Goal: Task Accomplishment & Management: Manage account settings

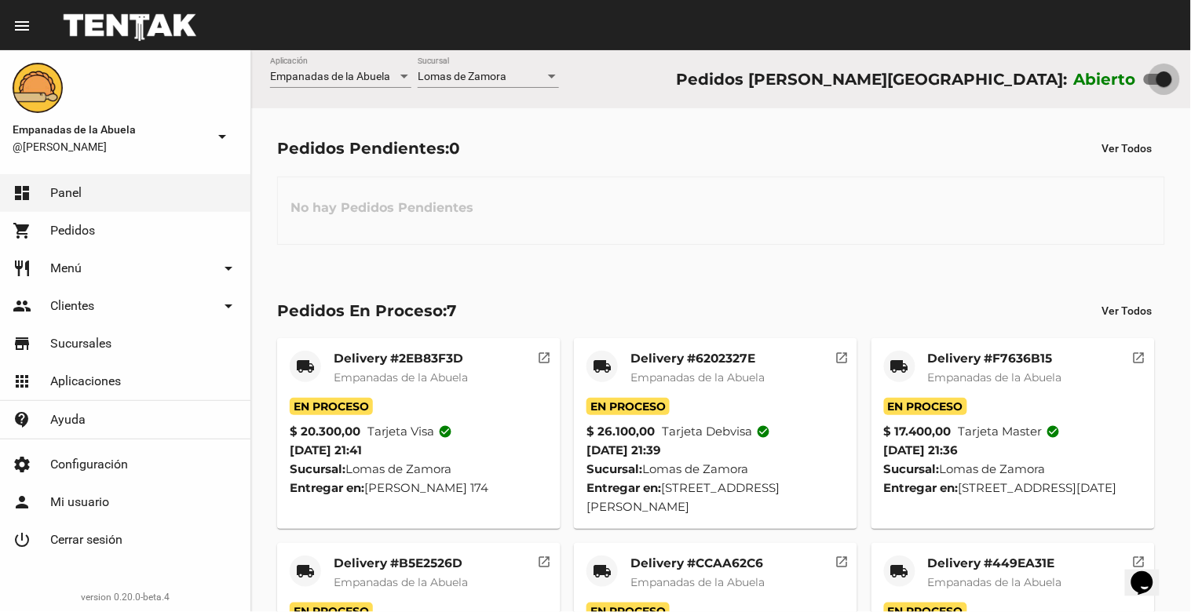
click at [1162, 79] on div at bounding box center [1164, 79] width 16 height 16
click at [1152, 85] on input "checkbox" at bounding box center [1151, 85] width 1 height 1
checkbox input "false"
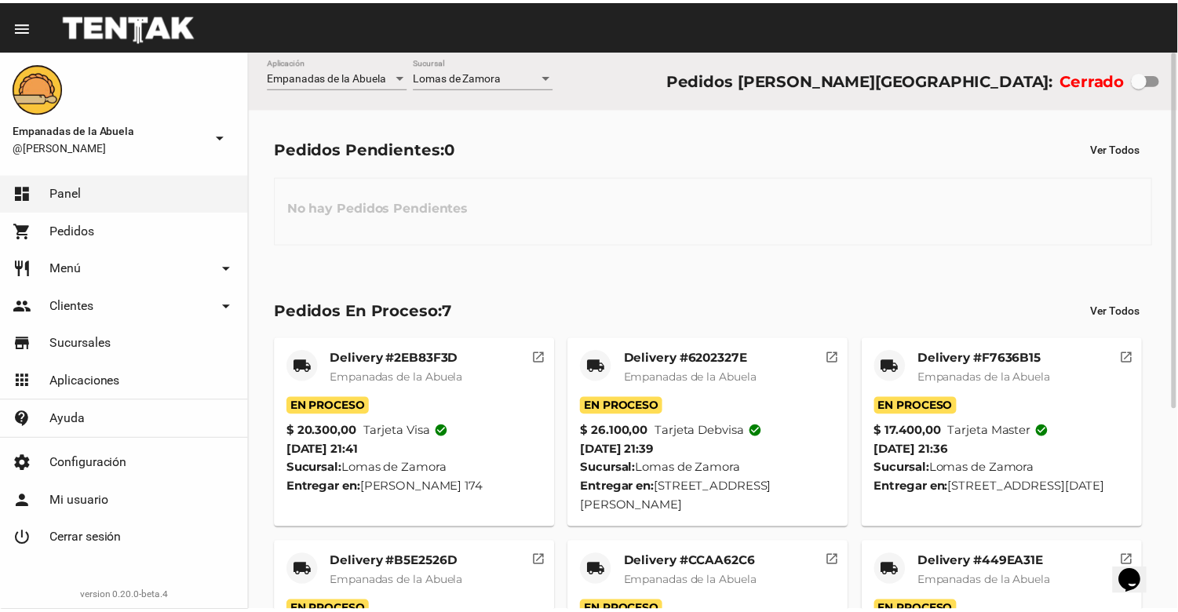
scroll to position [315, 0]
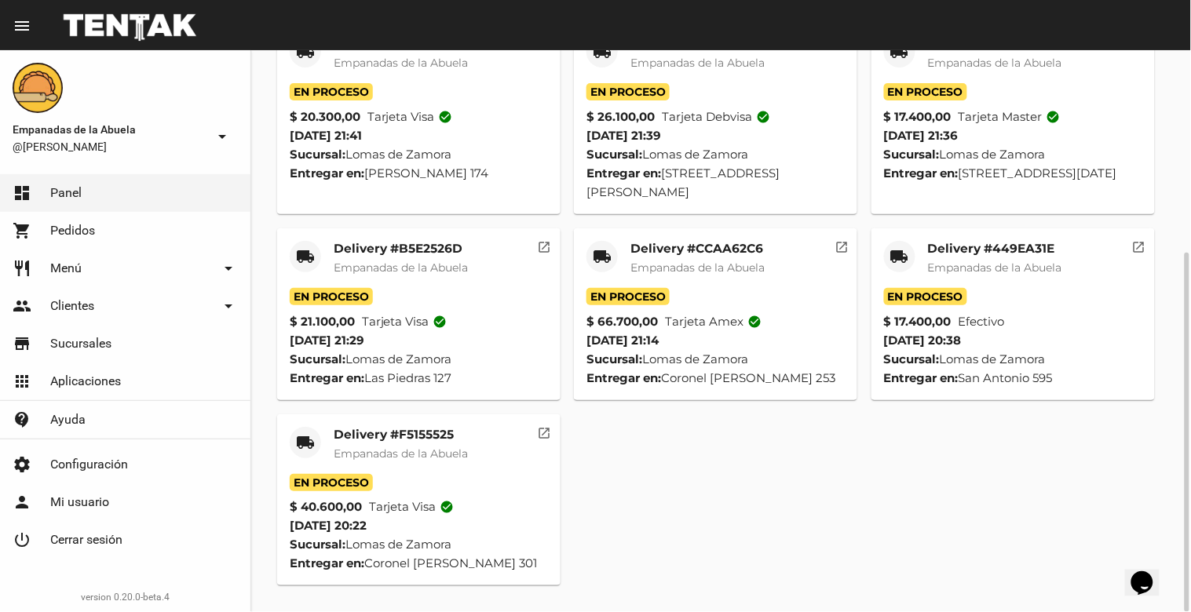
click at [372, 451] on span "Empanadas de la Abuela" at bounding box center [401, 454] width 134 height 14
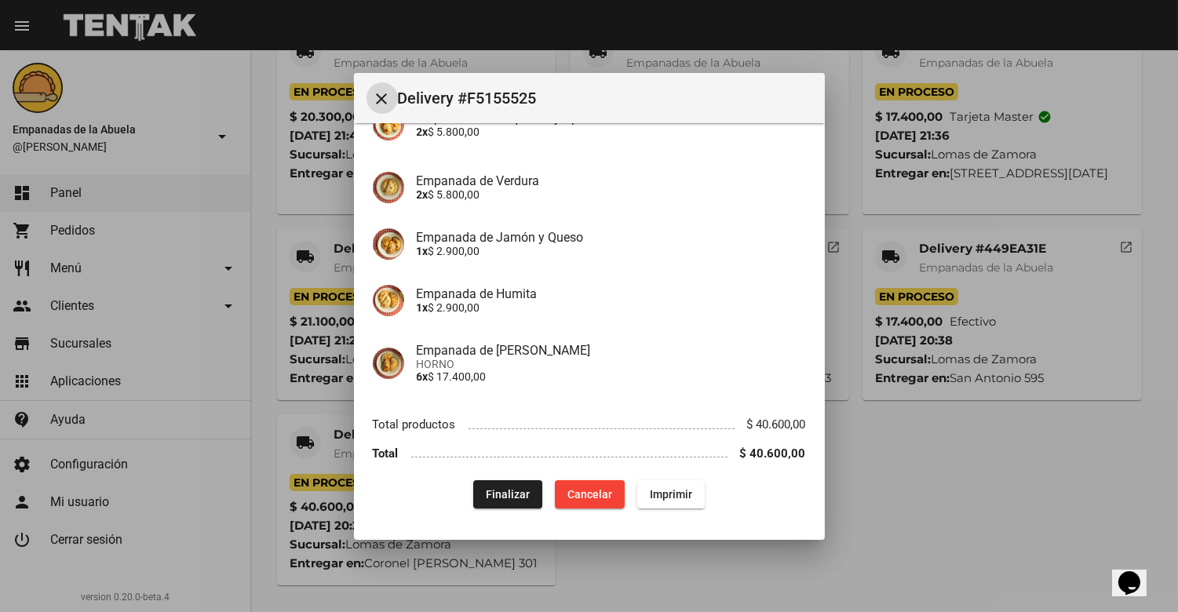
scroll to position [291, 0]
click at [491, 499] on span "Finalizar" at bounding box center [508, 494] width 44 height 13
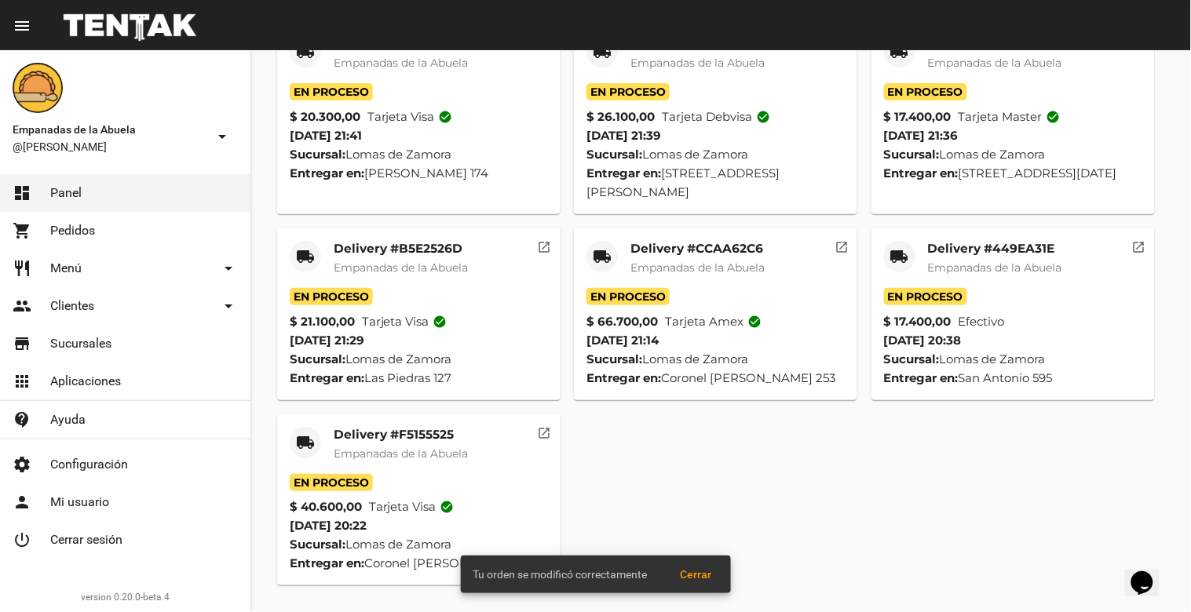
click at [1016, 254] on mat-card-title "Delivery #449EA31E" at bounding box center [995, 249] width 134 height 16
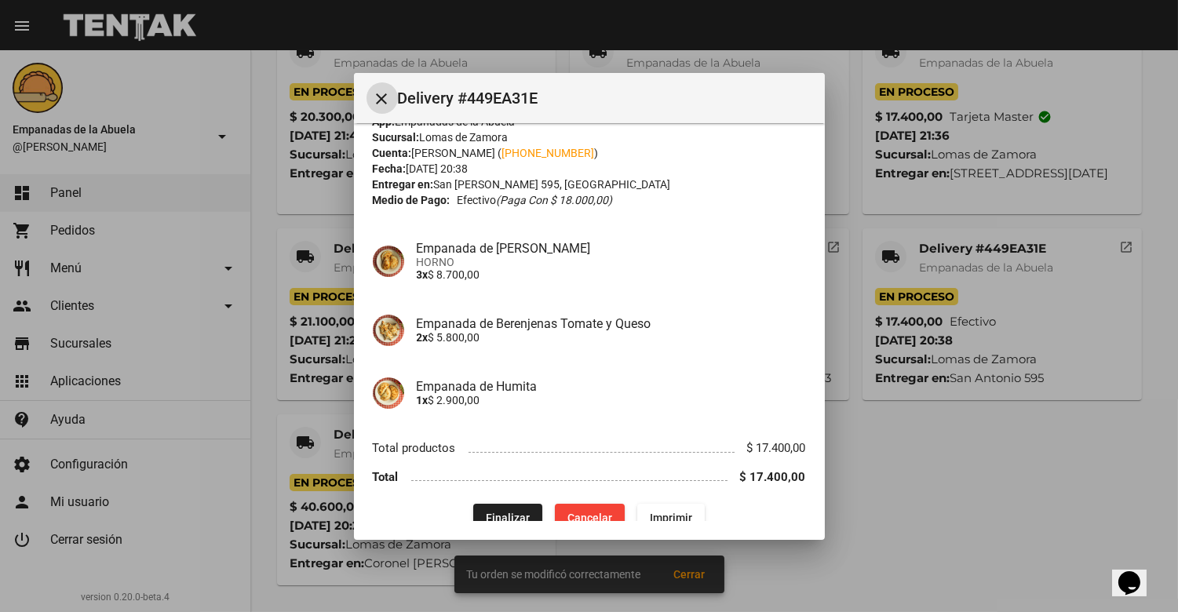
scroll to position [52, 0]
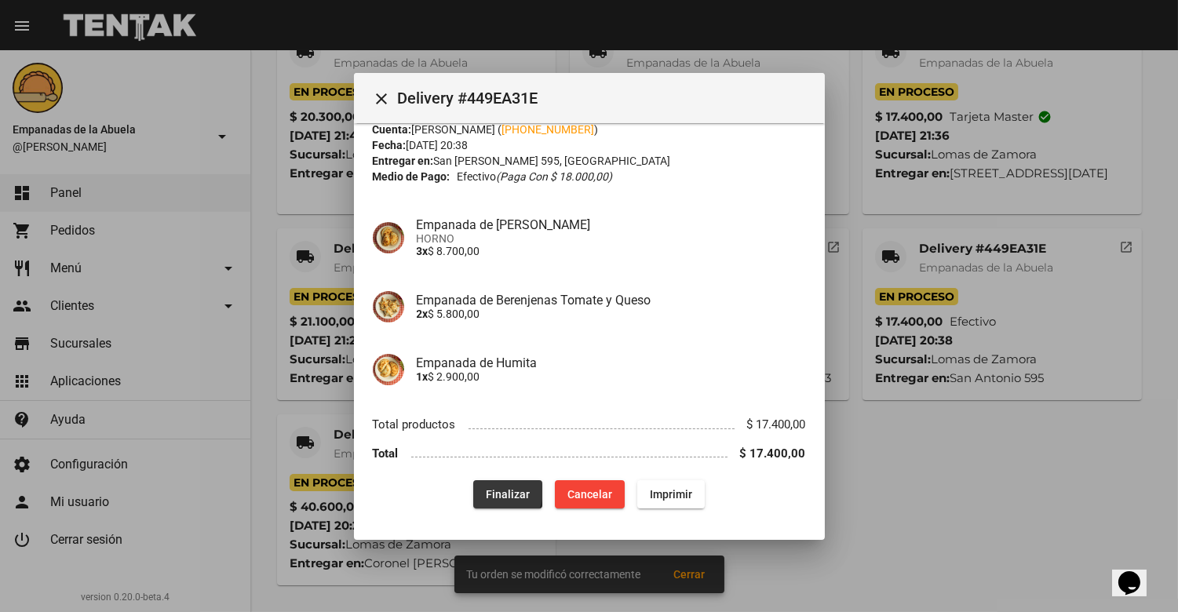
click at [486, 490] on span "Finalizar" at bounding box center [508, 494] width 44 height 13
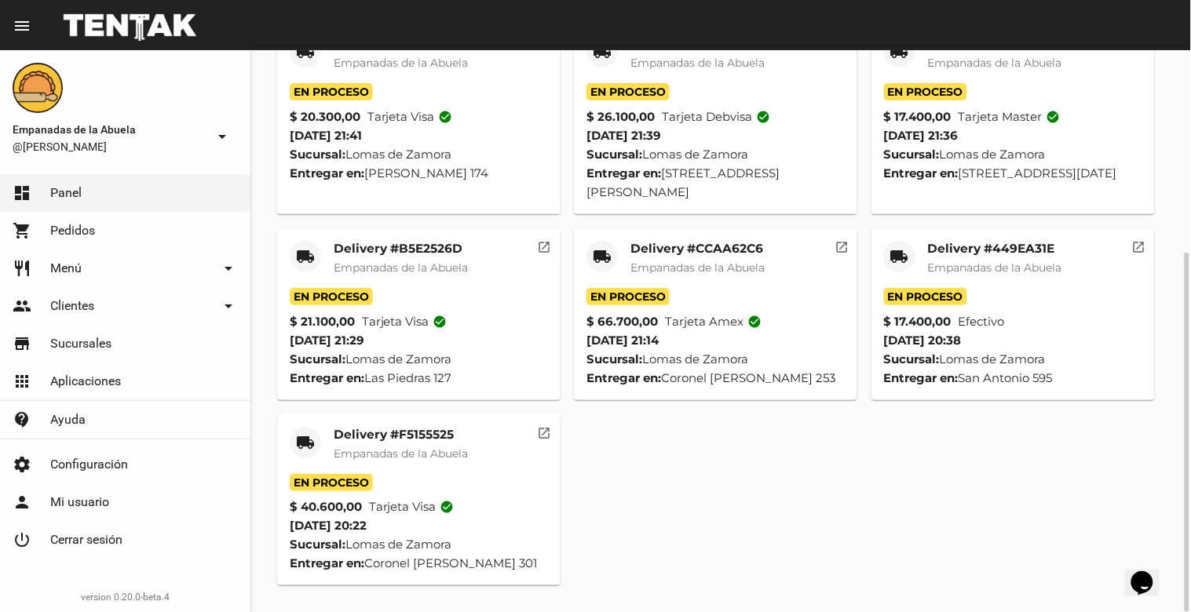
click at [671, 260] on mat-card-subtitle "Empanadas de la Abuela" at bounding box center [697, 268] width 134 height 16
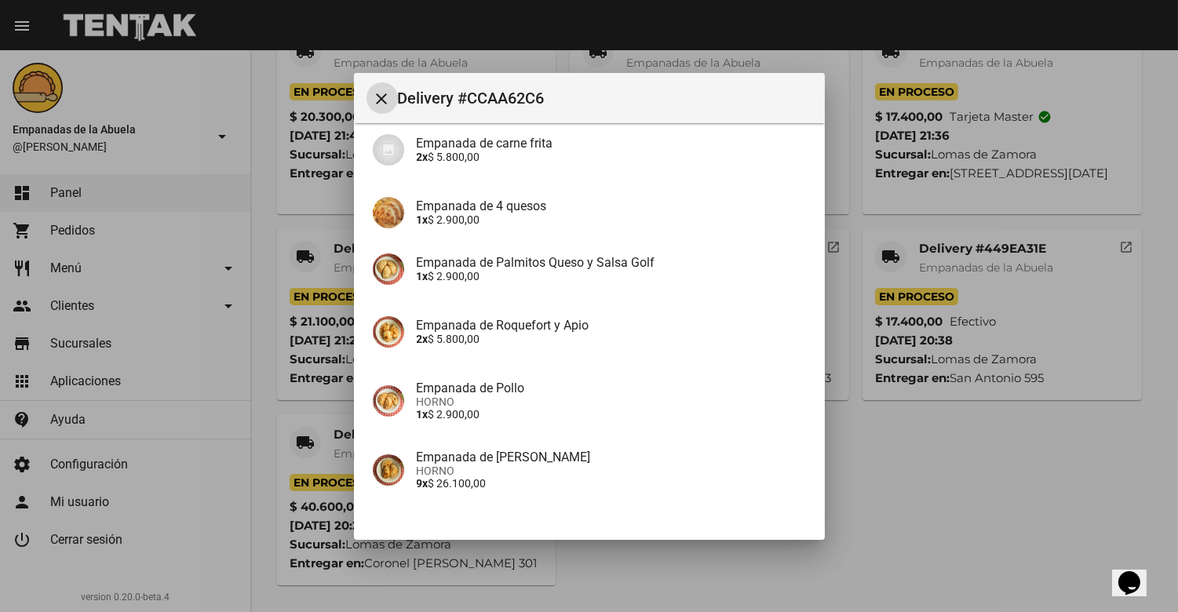
scroll to position [485, 0]
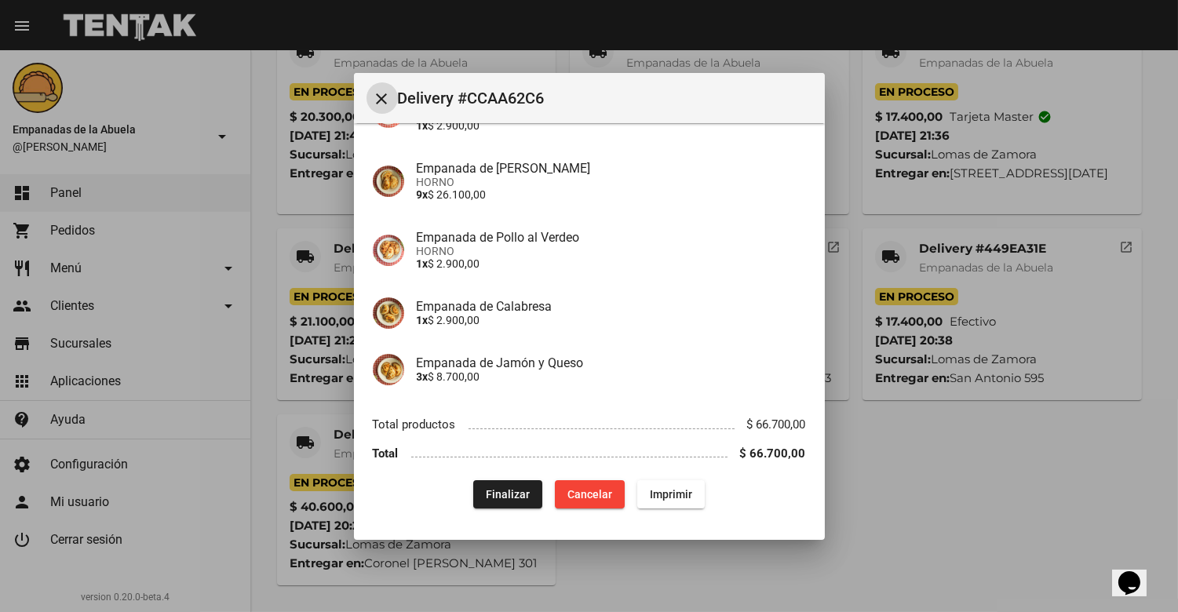
click at [491, 489] on span "Finalizar" at bounding box center [508, 494] width 44 height 13
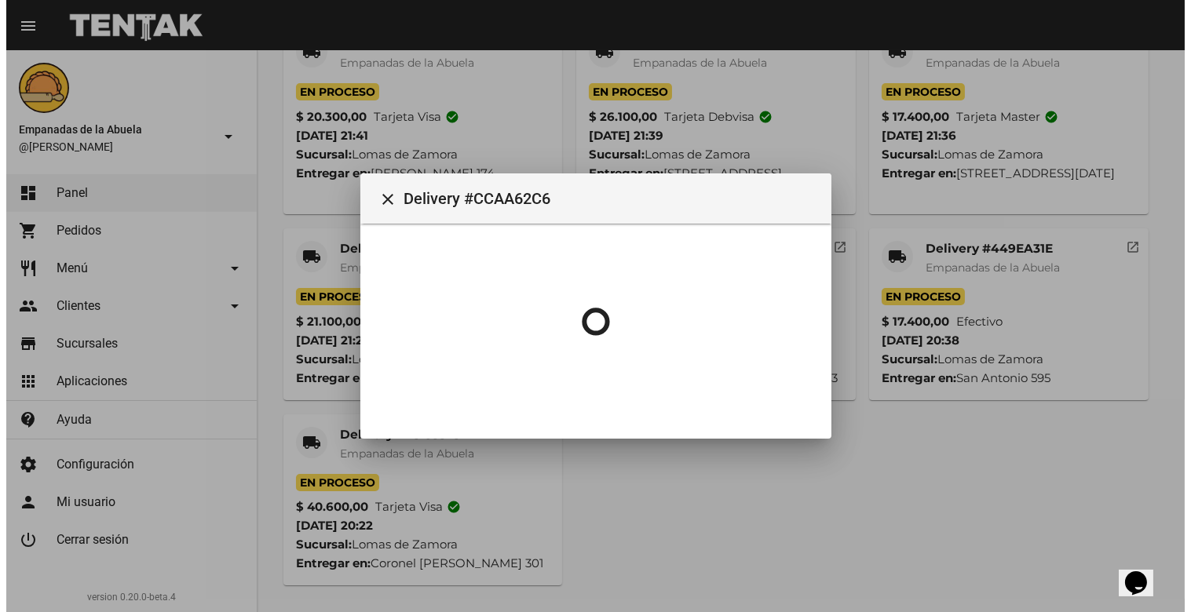
scroll to position [0, 0]
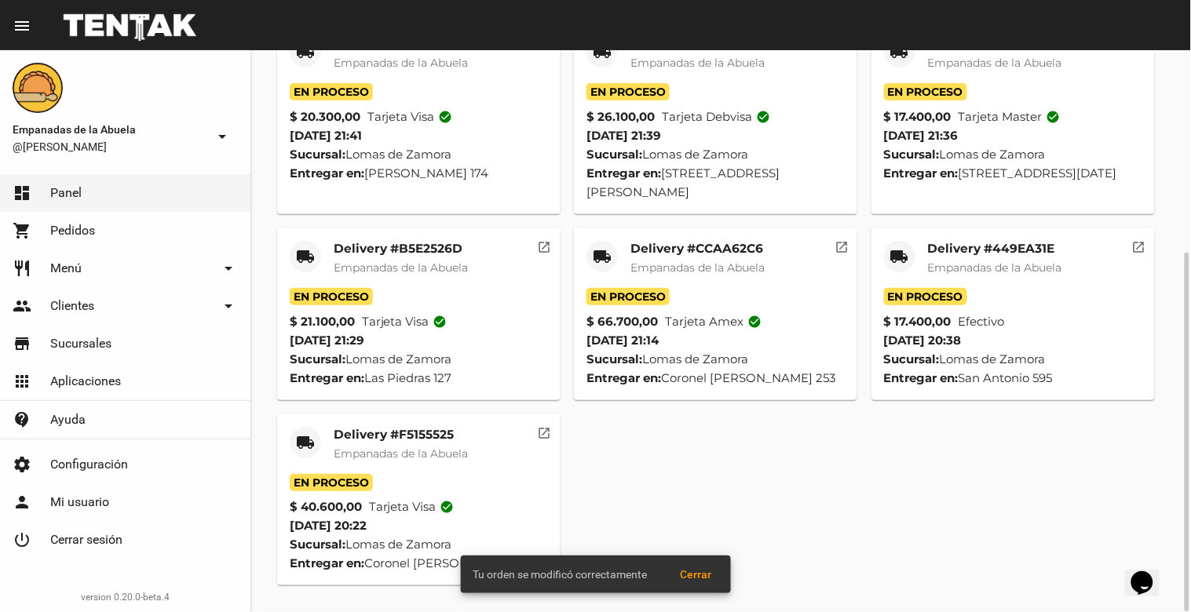
click at [424, 242] on mat-card-title "Delivery #B5E2526D" at bounding box center [401, 249] width 134 height 16
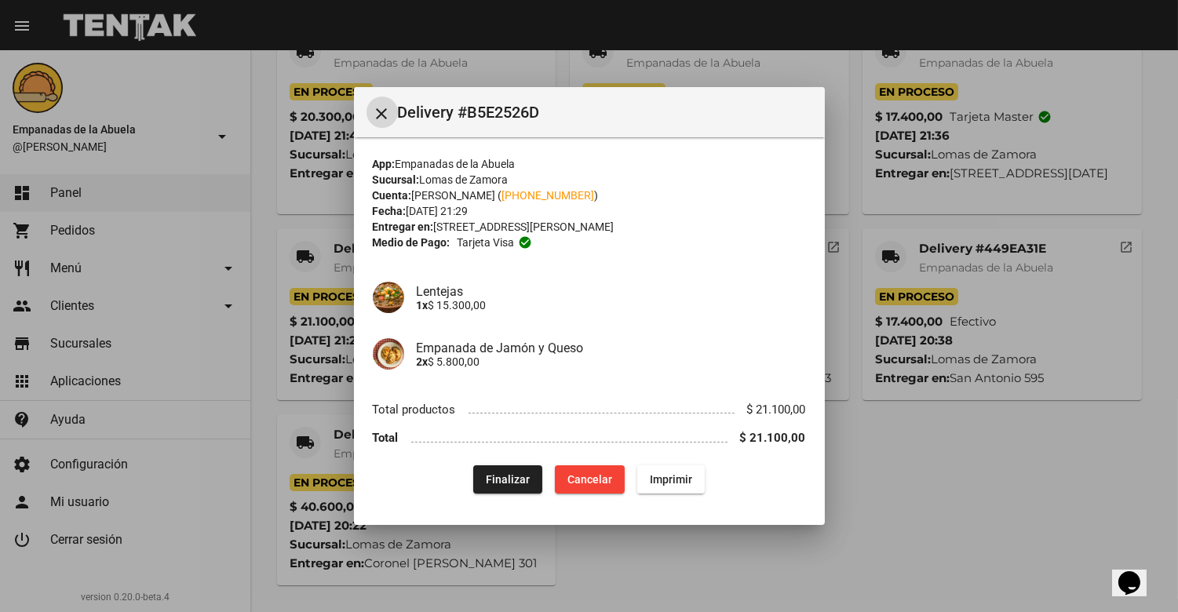
click at [513, 466] on button "Finalizar" at bounding box center [507, 480] width 69 height 28
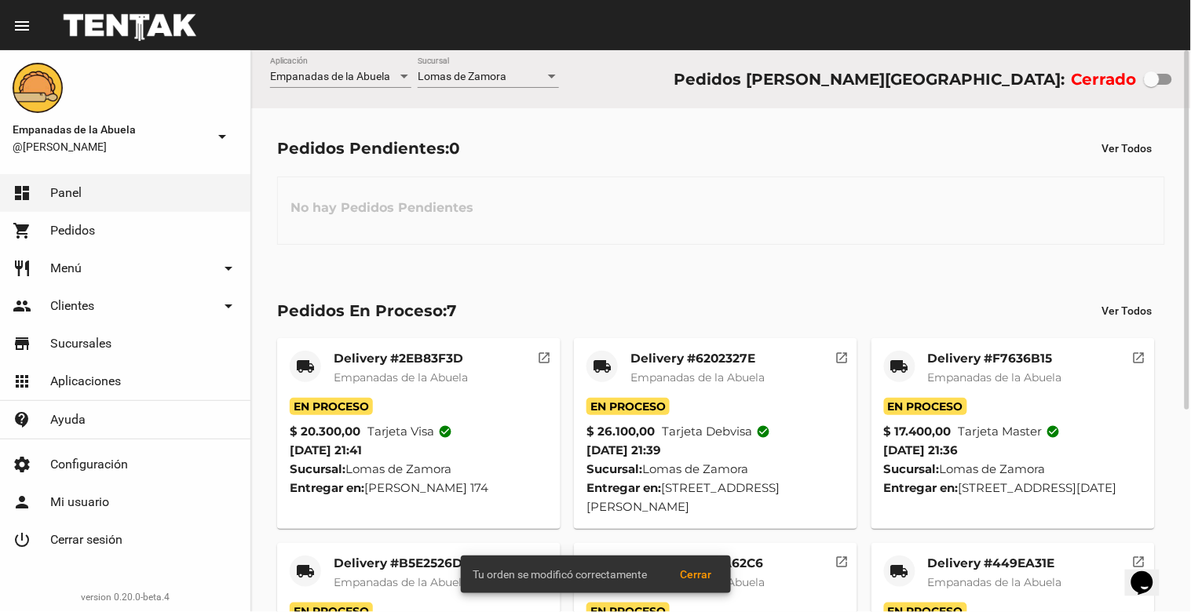
click at [999, 377] on span "Empanadas de la Abuela" at bounding box center [995, 378] width 134 height 14
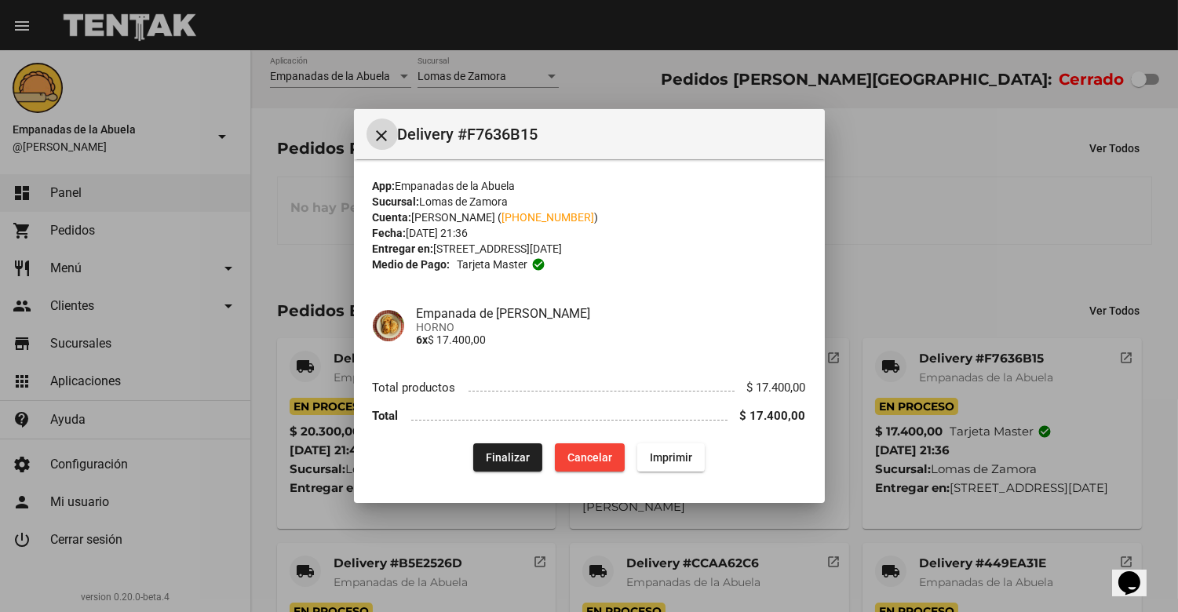
click at [510, 462] on span "Finalizar" at bounding box center [508, 457] width 44 height 13
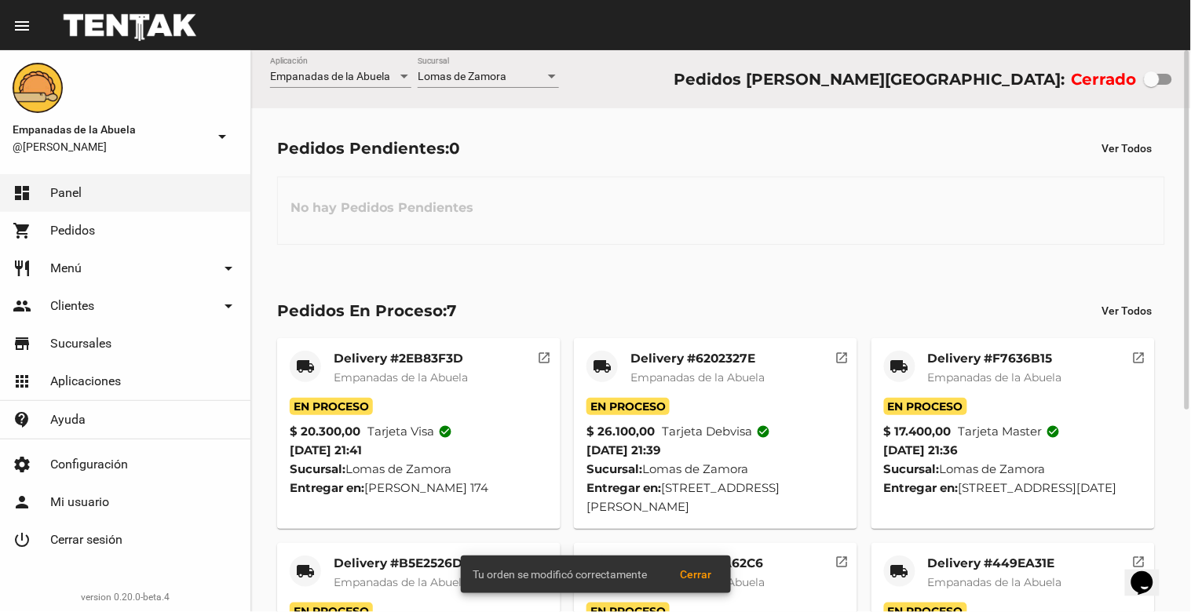
click at [685, 373] on span "Empanadas de la Abuela" at bounding box center [697, 378] width 134 height 14
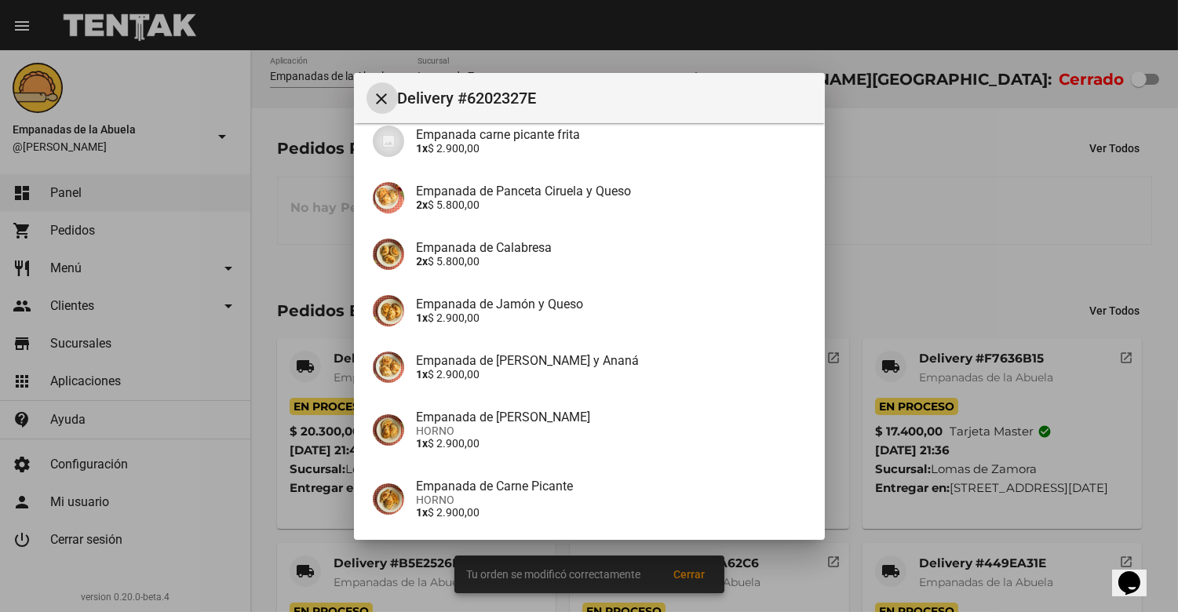
scroll to position [278, 0]
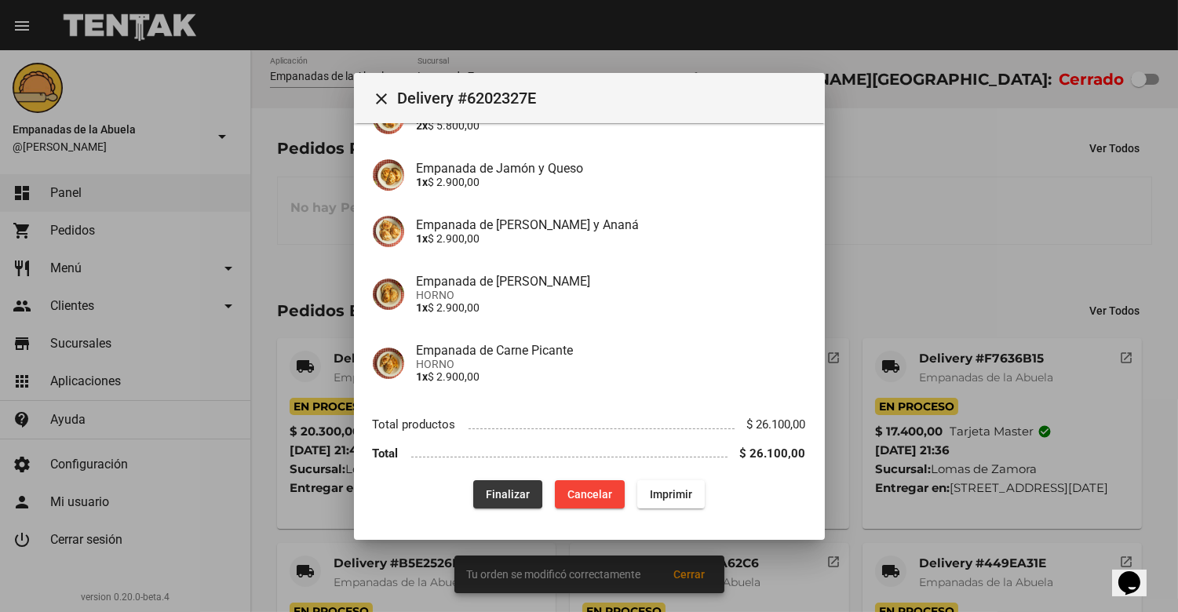
click at [484, 483] on button "Finalizar" at bounding box center [507, 494] width 69 height 28
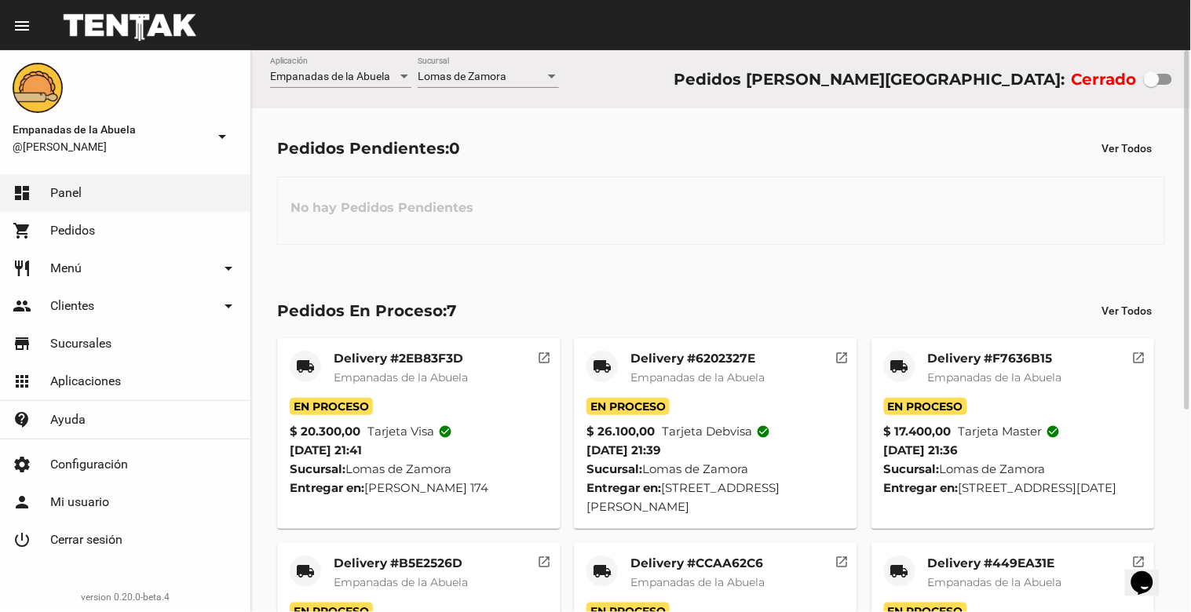
click at [688, 367] on div "Delivery #6202327E Empanadas de [GEOGRAPHIC_DATA]" at bounding box center [697, 374] width 134 height 47
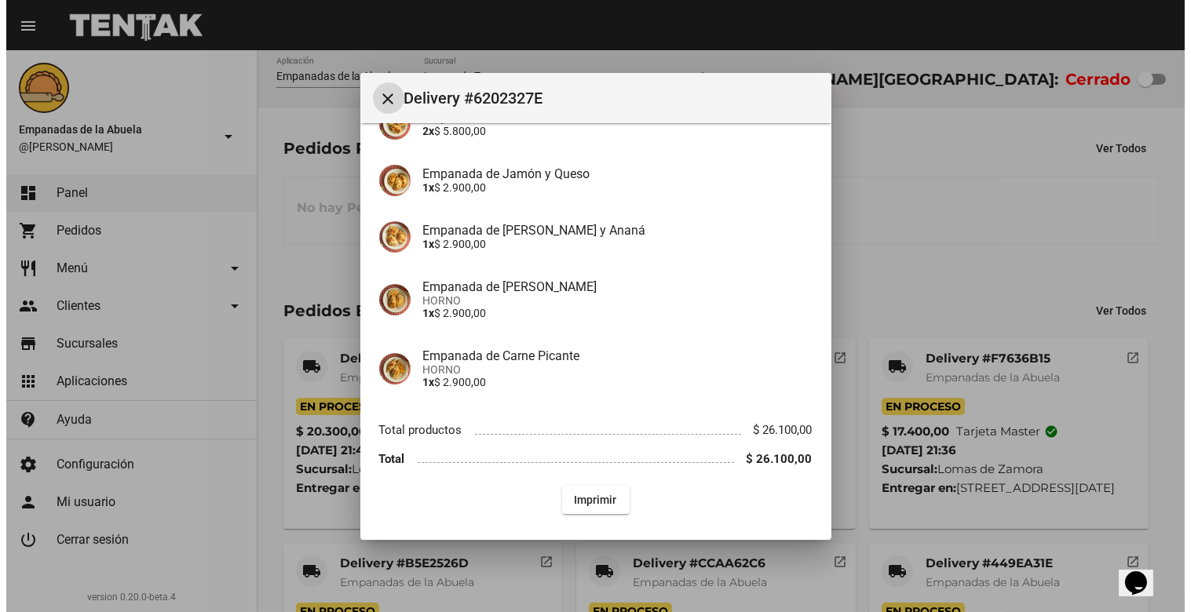
scroll to position [278, 0]
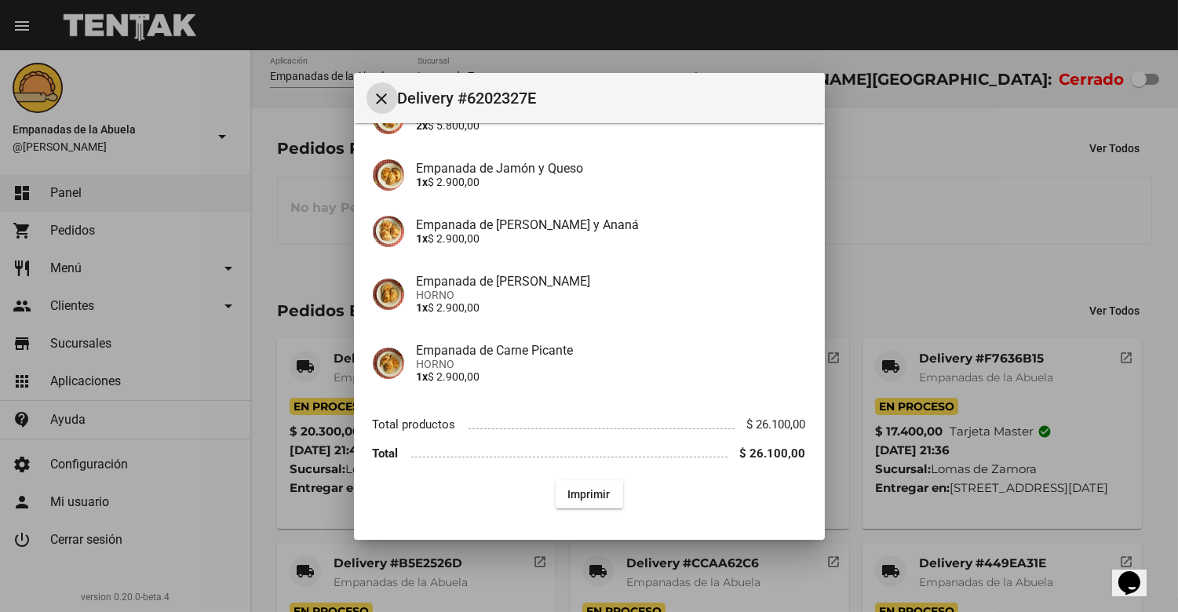
click at [375, 99] on mat-icon "close" at bounding box center [382, 98] width 19 height 19
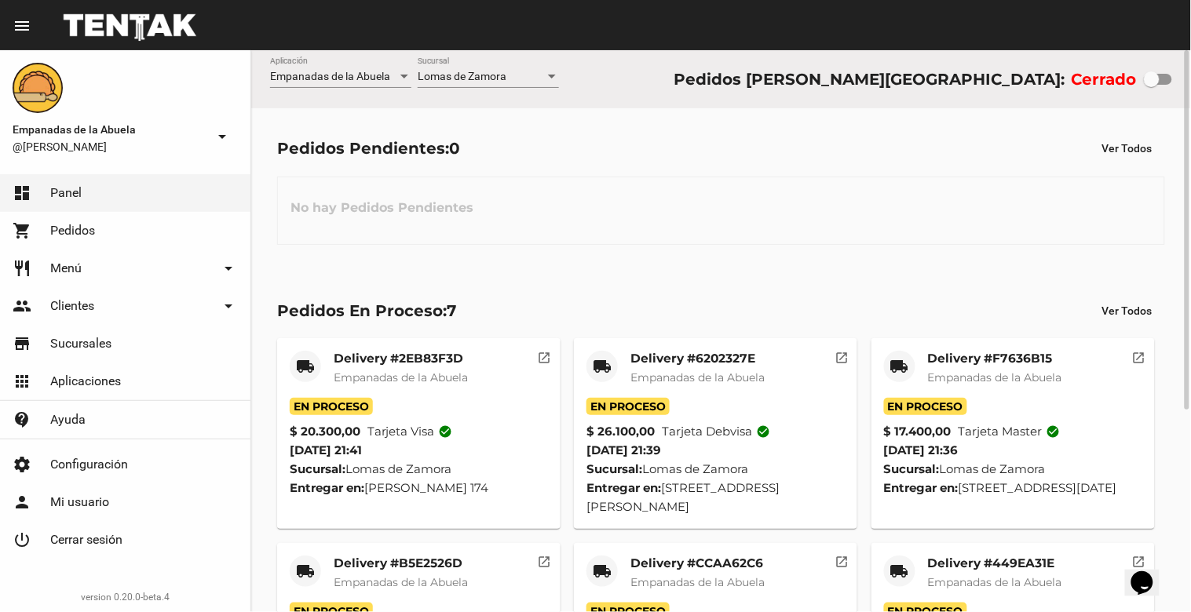
click at [385, 364] on mat-card-title "Delivery #2EB83F3D" at bounding box center [401, 359] width 134 height 16
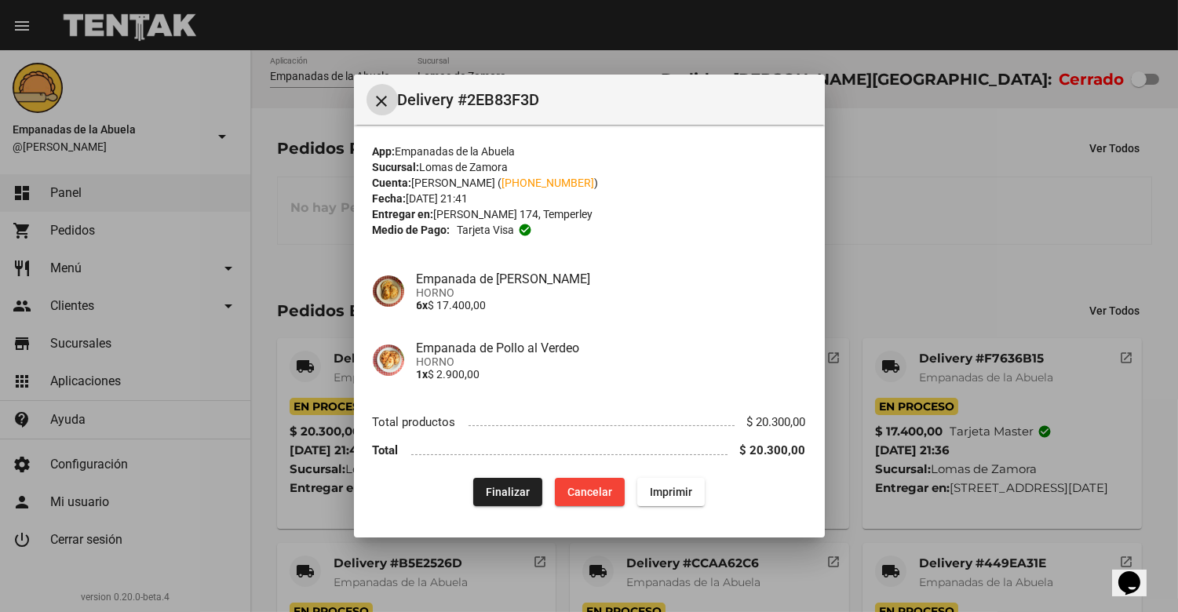
click at [495, 481] on button "Finalizar" at bounding box center [507, 492] width 69 height 28
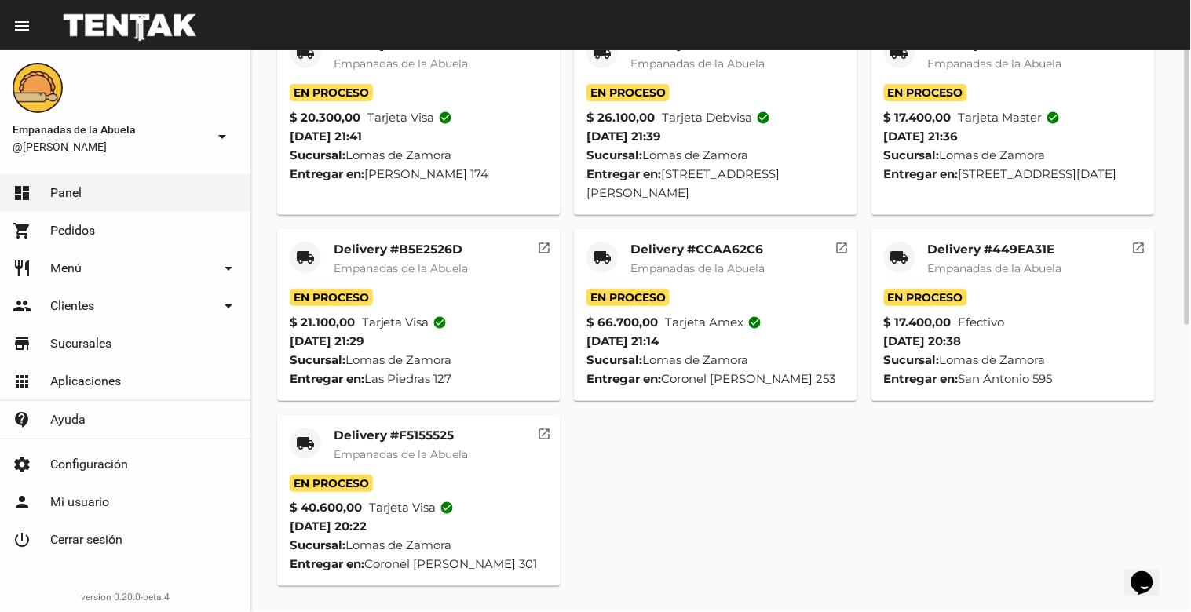
scroll to position [140, 0]
